Goal: Find contact information: Find contact information

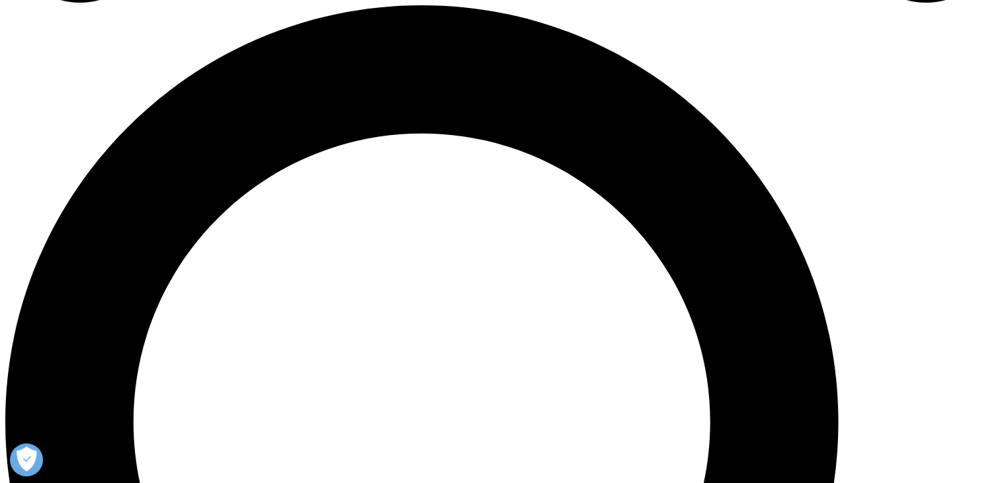
scroll to position [882, 0]
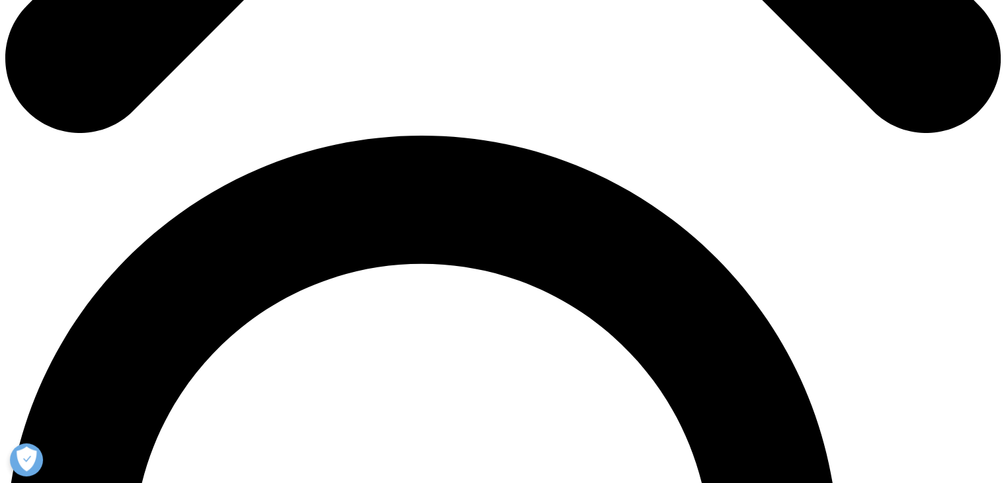
drag, startPoint x: 318, startPoint y: 187, endPoint x: 148, endPoint y: 153, distance: 172.7
copy ul "[STREET_ADDRESS]"
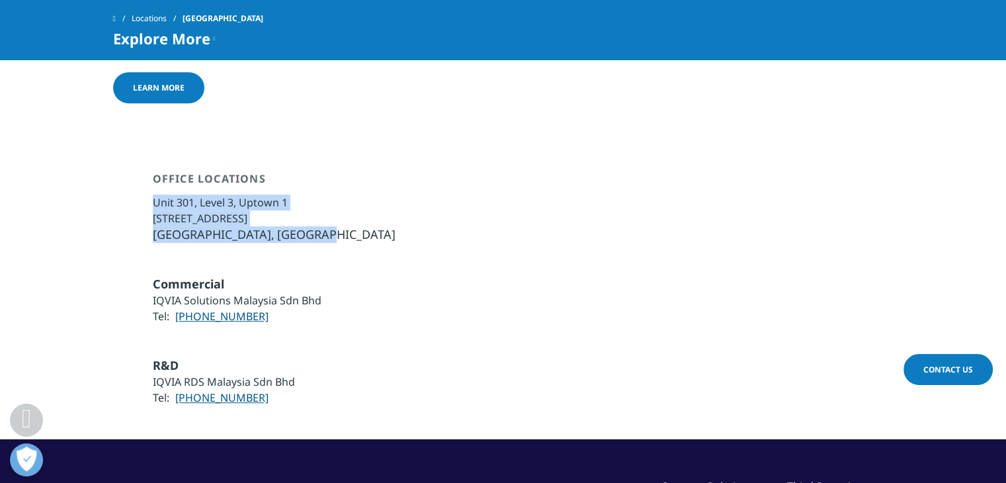
click at [323, 226] on li "[GEOGRAPHIC_DATA]" at bounding box center [274, 234] width 243 height 17
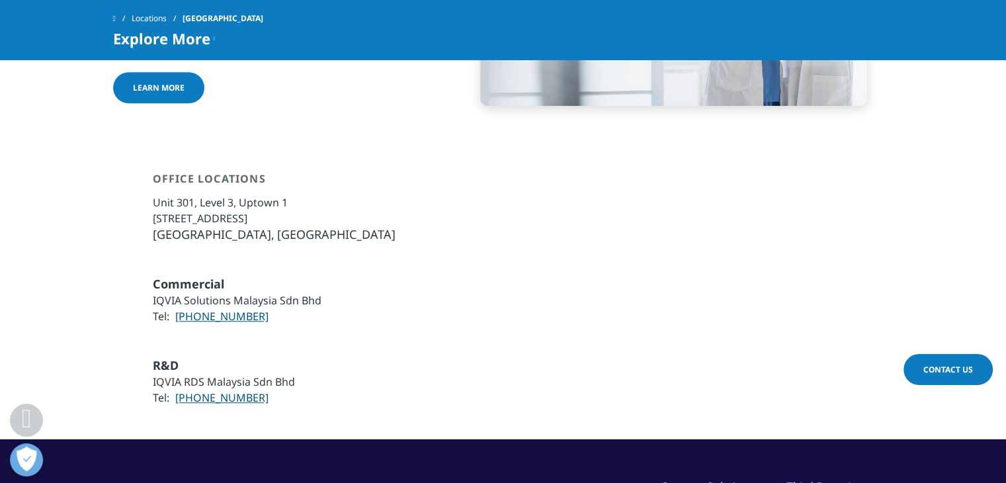
click at [318, 226] on li "[GEOGRAPHIC_DATA]" at bounding box center [274, 234] width 243 height 17
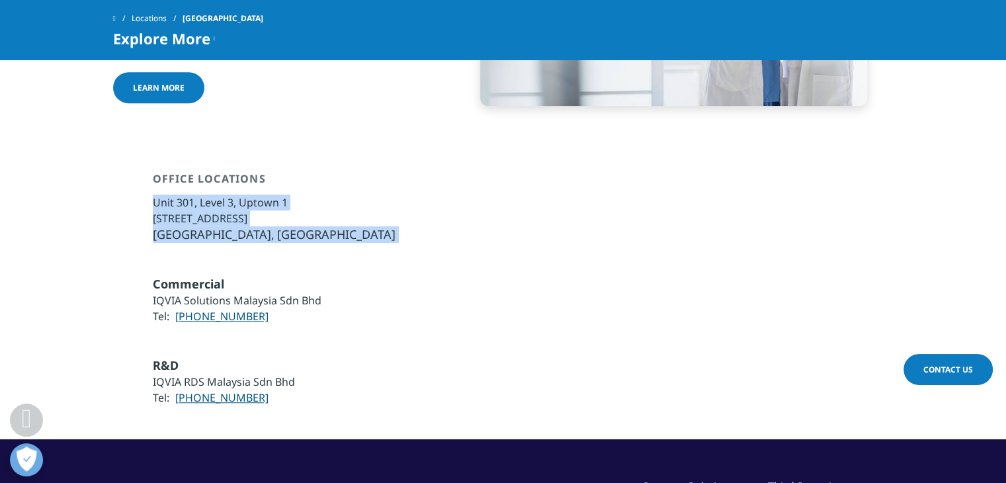
drag, startPoint x: 318, startPoint y: 185, endPoint x: 160, endPoint y: 151, distance: 161.7
click at [160, 194] on ul "Unit 301, Level 3, Uptown 1 [STREET_ADDRESS] [GEOGRAPHIC_DATA], [GEOGRAPHIC_DAT…" at bounding box center [274, 218] width 243 height 48
copy div "[STREET_ADDRESS]"
drag, startPoint x: 253, startPoint y: 270, endPoint x: 177, endPoint y: 269, distance: 76.1
click at [177, 308] on li "Tel: [PHONE_NUMBER]" at bounding box center [237, 316] width 169 height 16
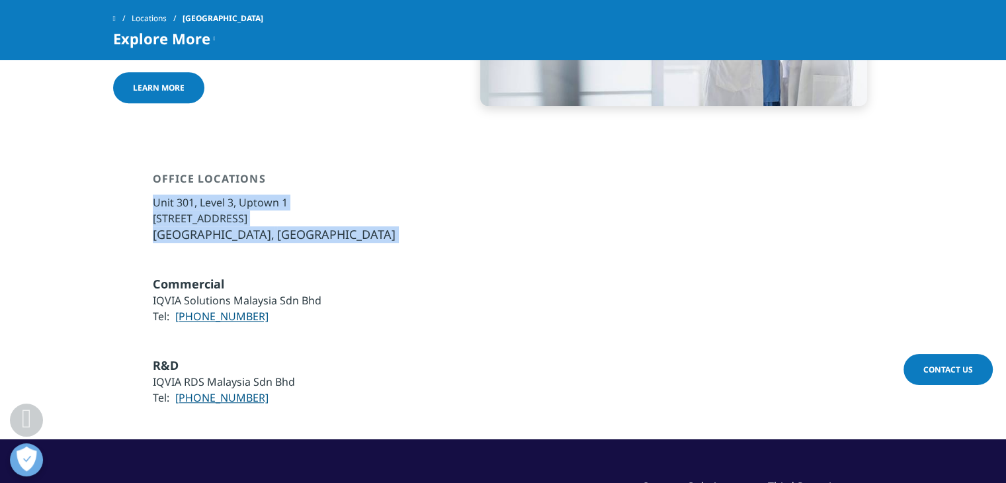
copy link "[PHONE_NUMBER]"
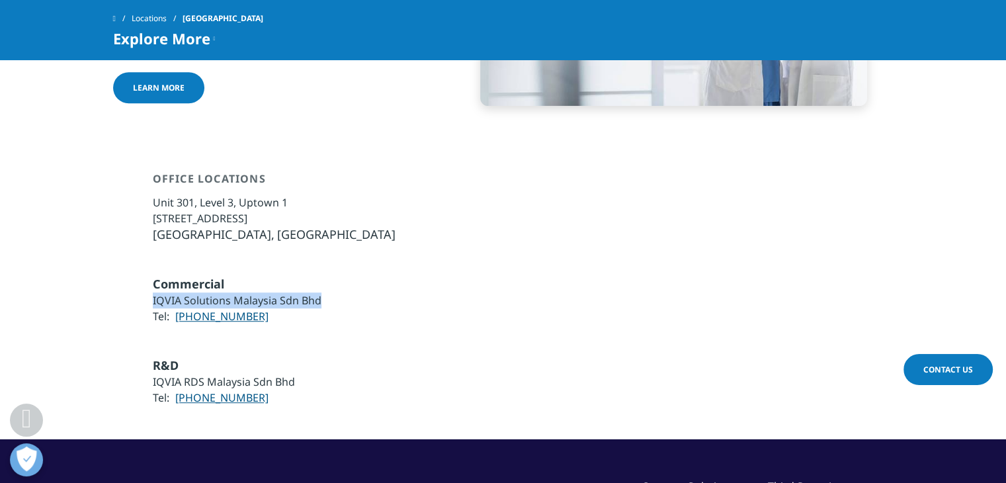
drag, startPoint x: 320, startPoint y: 244, endPoint x: 146, endPoint y: 255, distance: 173.7
click at [146, 276] on div "Commercial IQVIA Solutions Malaysia Sdn Bhd Tel: [PHONE_NUMBER]" at bounding box center [503, 300] width 781 height 48
copy li "IQVIA Solutions Malaysia Sdn Bhd"
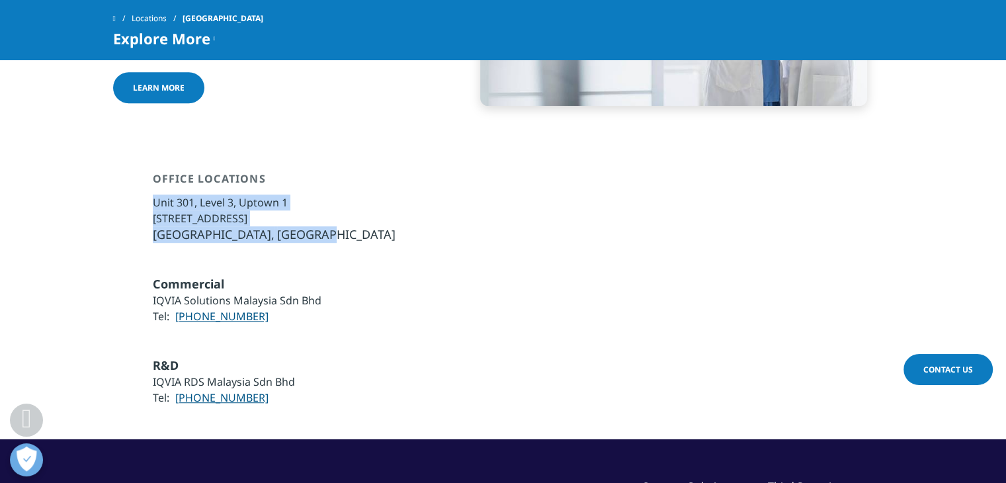
drag, startPoint x: 323, startPoint y: 180, endPoint x: 153, endPoint y: 153, distance: 171.5
click at [153, 194] on ul "Unit 301, Level 3, Uptown 1 [STREET_ADDRESS] [GEOGRAPHIC_DATA], [GEOGRAPHIC_DAT…" at bounding box center [274, 218] width 243 height 48
copy ul "[STREET_ADDRESS]"
drag, startPoint x: 260, startPoint y: 261, endPoint x: 176, endPoint y: 265, distance: 84.1
click at [176, 308] on li "Tel: [PHONE_NUMBER]" at bounding box center [237, 316] width 169 height 16
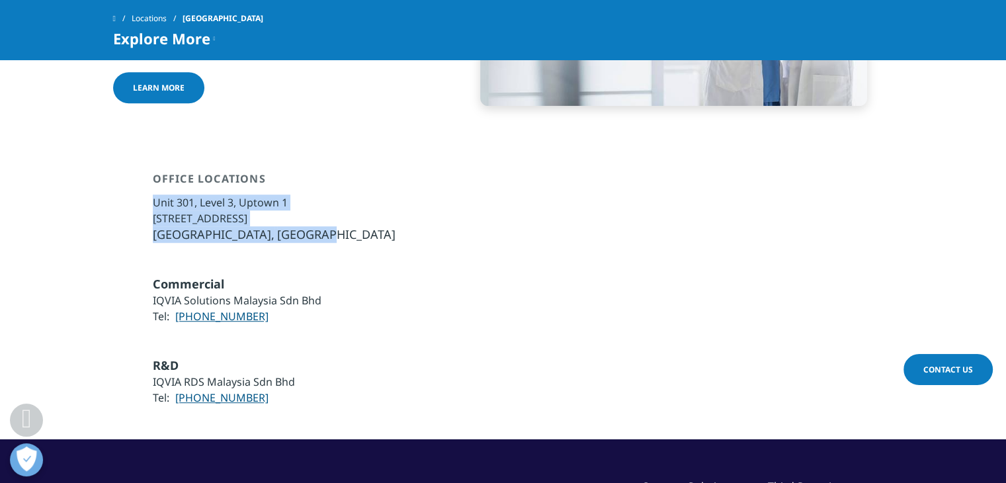
copy link "[PHONE_NUMBER]"
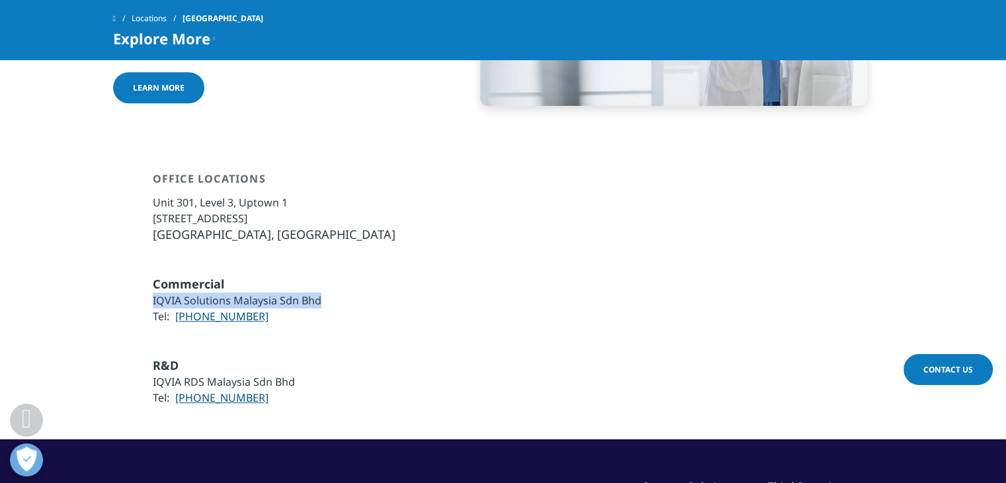
drag, startPoint x: 323, startPoint y: 249, endPoint x: 148, endPoint y: 255, distance: 175.4
click at [148, 276] on div "Commercial IQVIA Solutions Malaysia Sdn Bhd Tel: [PHONE_NUMBER]" at bounding box center [503, 300] width 781 height 48
copy li "IQVIA Solutions Malaysia Sdn Bhd"
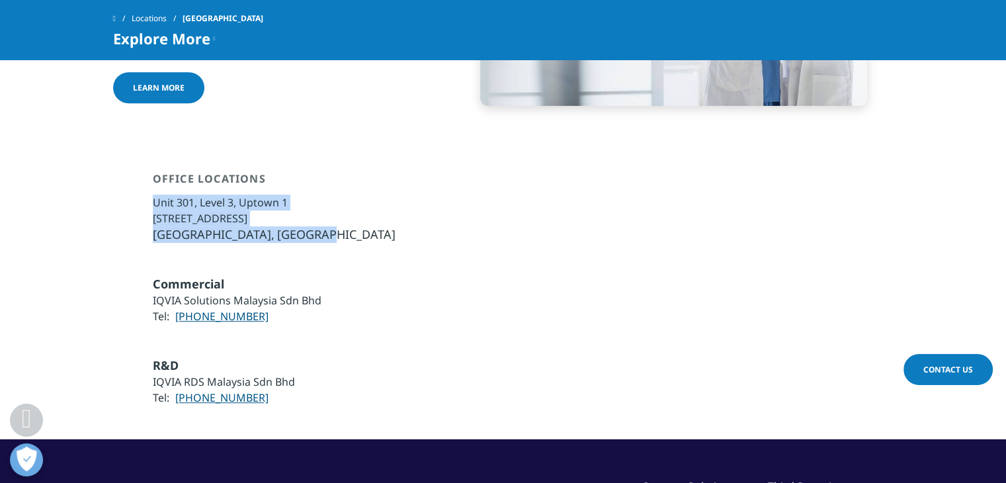
drag, startPoint x: 317, startPoint y: 182, endPoint x: 153, endPoint y: 153, distance: 166.6
click at [153, 194] on ul "Unit 301, Level 3, Uptown 1 [STREET_ADDRESS] [GEOGRAPHIC_DATA], [GEOGRAPHIC_DAT…" at bounding box center [274, 218] width 243 height 48
copy ul "[STREET_ADDRESS]"
